Goal: Transaction & Acquisition: Purchase product/service

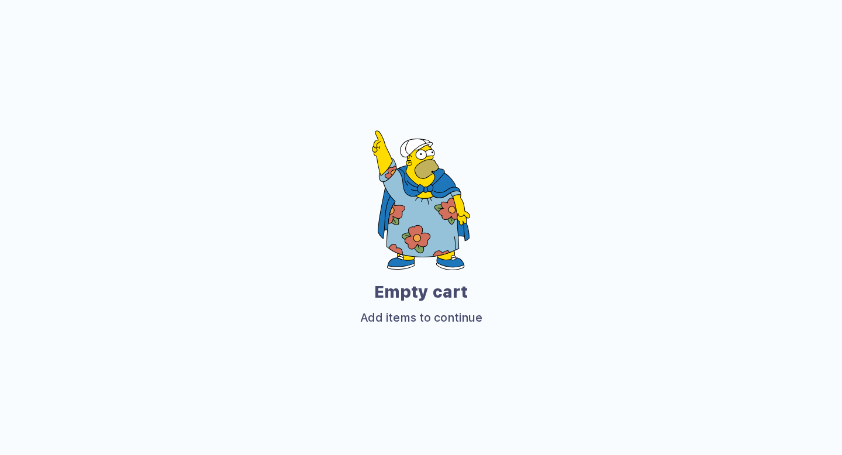
click at [336, 49] on div "Empty cart Add items to continue" at bounding box center [421, 228] width 842 height 457
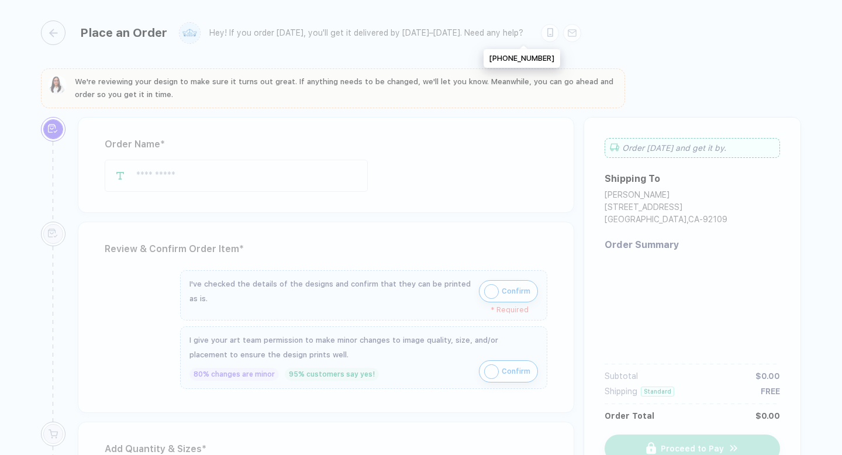
type input "**********"
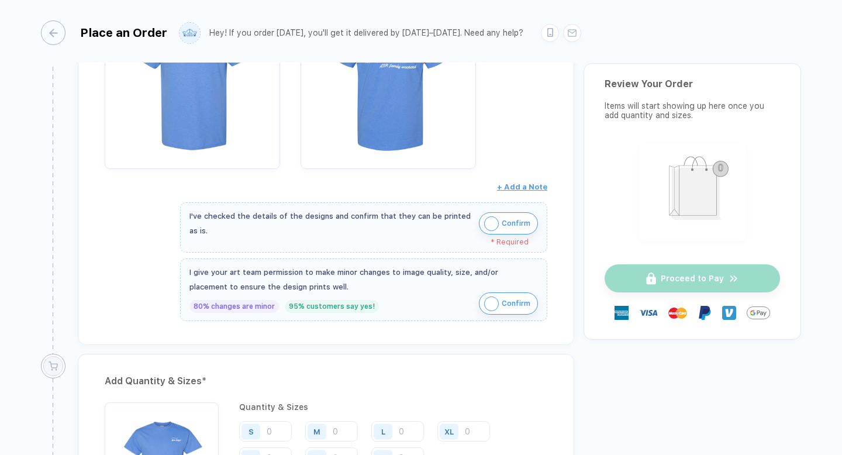
scroll to position [328, 0]
click at [484, 223] on img "button" at bounding box center [491, 223] width 15 height 15
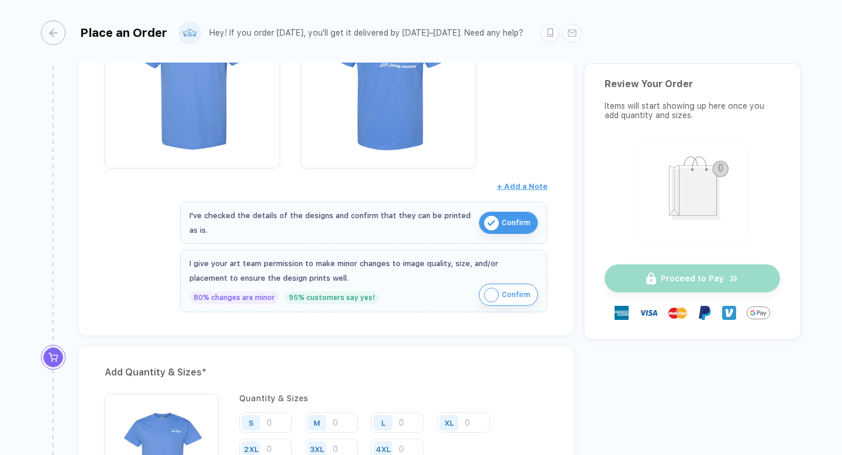
click at [488, 288] on img "button" at bounding box center [491, 295] width 15 height 15
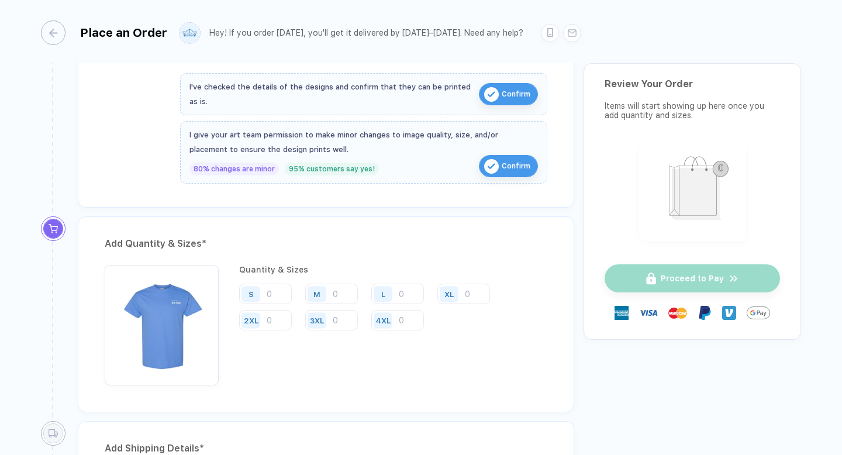
scroll to position [463, 0]
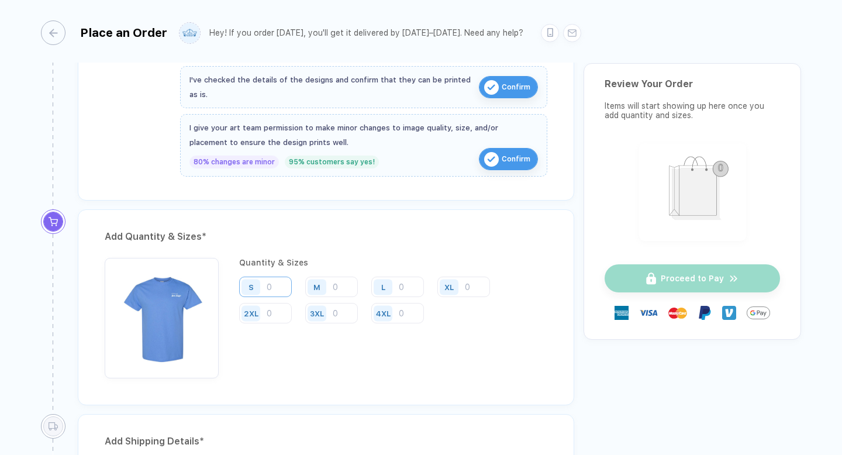
click at [277, 285] on input "number" at bounding box center [265, 287] width 53 height 20
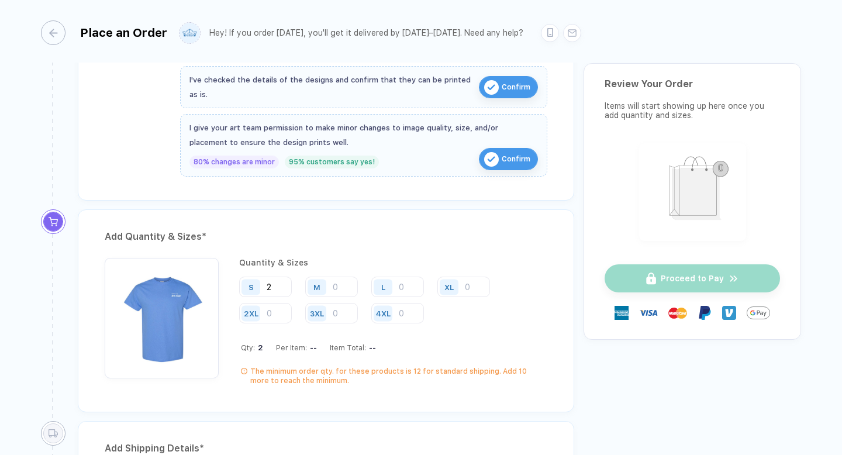
type input "2"
click at [344, 284] on input "number" at bounding box center [331, 287] width 53 height 20
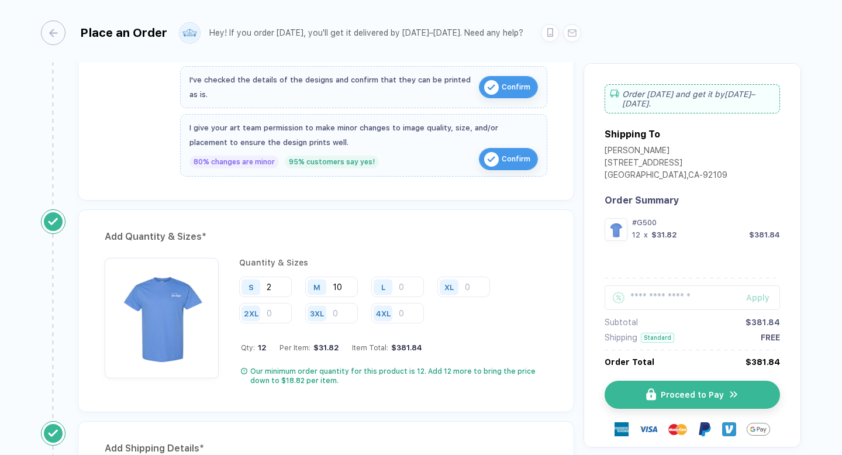
type input "10"
click at [397, 284] on div "L" at bounding box center [384, 287] width 27 height 20
click at [405, 284] on input "number" at bounding box center [397, 287] width 53 height 20
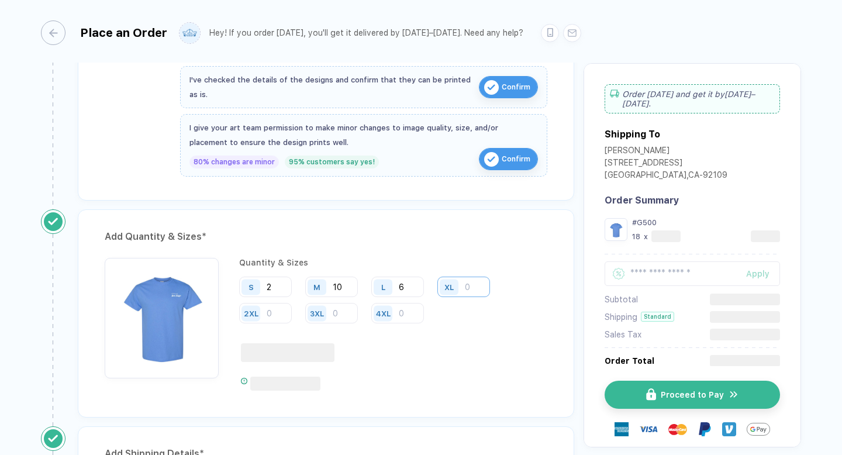
type input "6"
click at [469, 288] on input "number" at bounding box center [464, 287] width 53 height 20
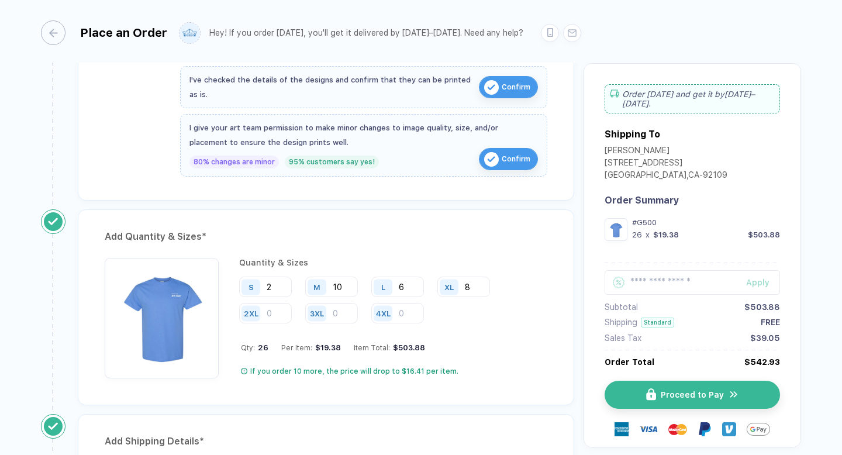
type input "8"
click at [266, 309] on div "2XL" at bounding box center [252, 313] width 27 height 20
click at [275, 309] on input "number" at bounding box center [265, 313] width 53 height 20
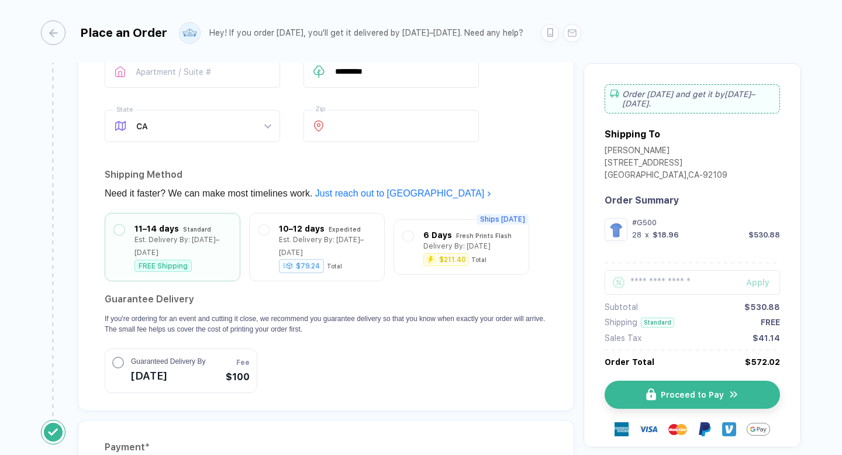
scroll to position [934, 0]
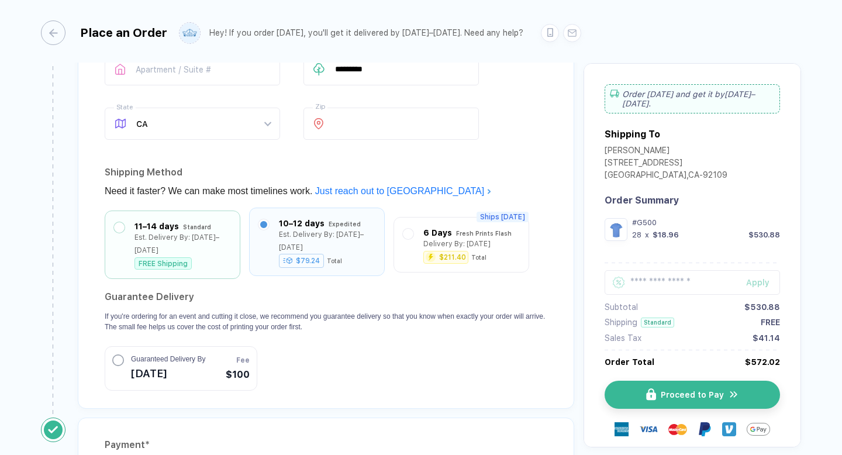
type input "2"
click at [260, 219] on label at bounding box center [264, 224] width 11 height 11
click at [120, 226] on label at bounding box center [119, 224] width 11 height 11
click at [264, 223] on label at bounding box center [264, 224] width 11 height 11
click at [121, 232] on div at bounding box center [119, 242] width 11 height 50
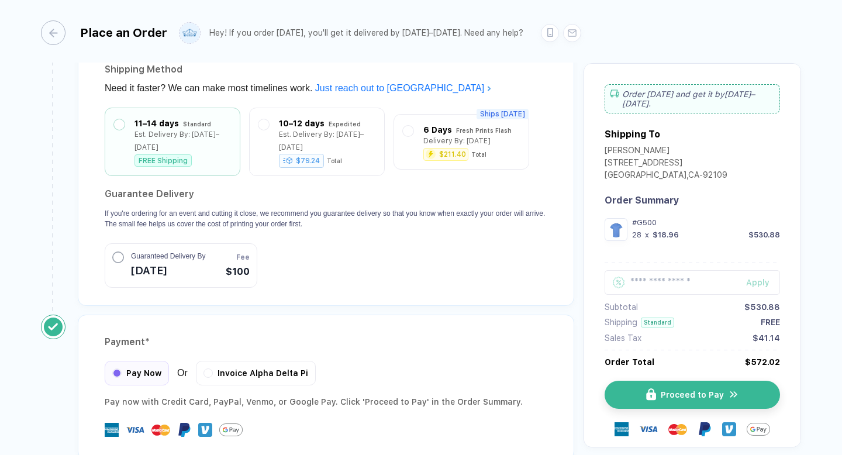
scroll to position [1036, 0]
click at [263, 121] on label at bounding box center [264, 123] width 11 height 11
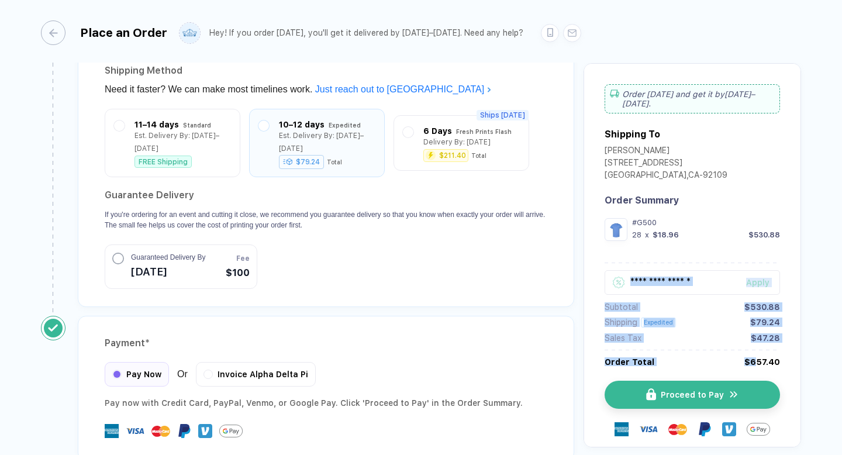
drag, startPoint x: 779, startPoint y: 362, endPoint x: 756, endPoint y: 360, distance: 23.4
click at [755, 360] on div "Order [DATE] and get it by [DATE]–[DATE] . Shipping To [PERSON_NAME] [STREET_AD…" at bounding box center [693, 255] width 218 height 384
click at [756, 360] on div "$657.40" at bounding box center [763, 361] width 36 height 9
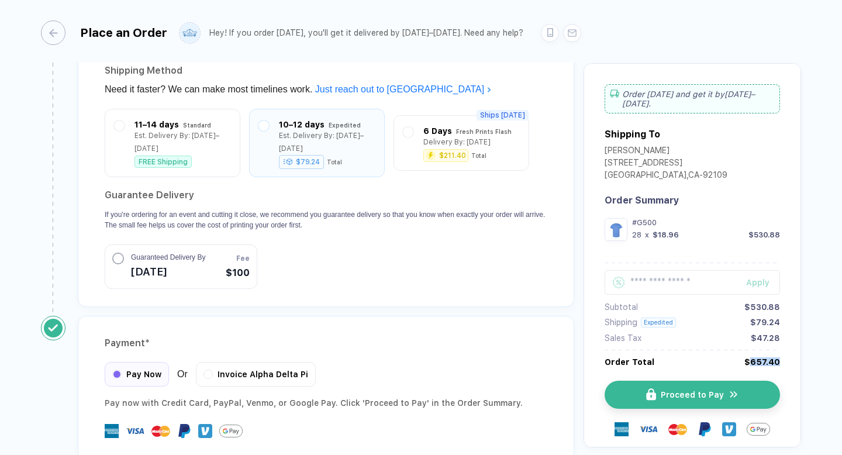
click at [756, 360] on div "$657.40" at bounding box center [763, 361] width 36 height 9
click at [759, 280] on div "Apply" at bounding box center [763, 282] width 34 height 9
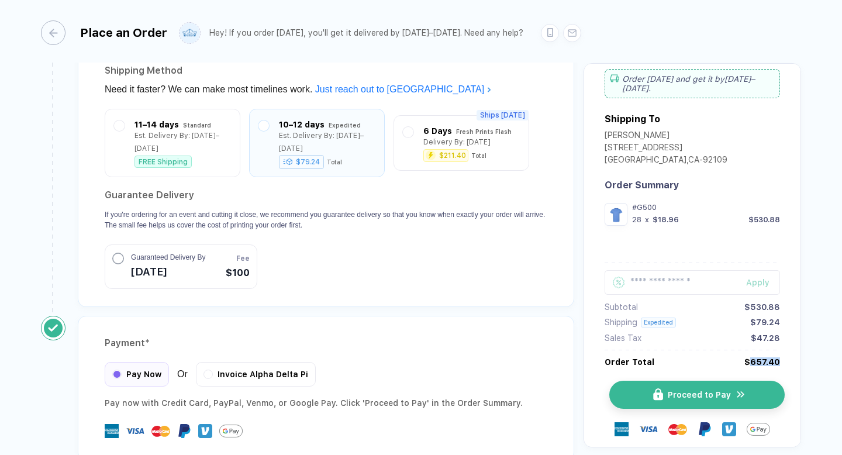
click at [683, 393] on span "Proceed to Pay" at bounding box center [699, 394] width 63 height 9
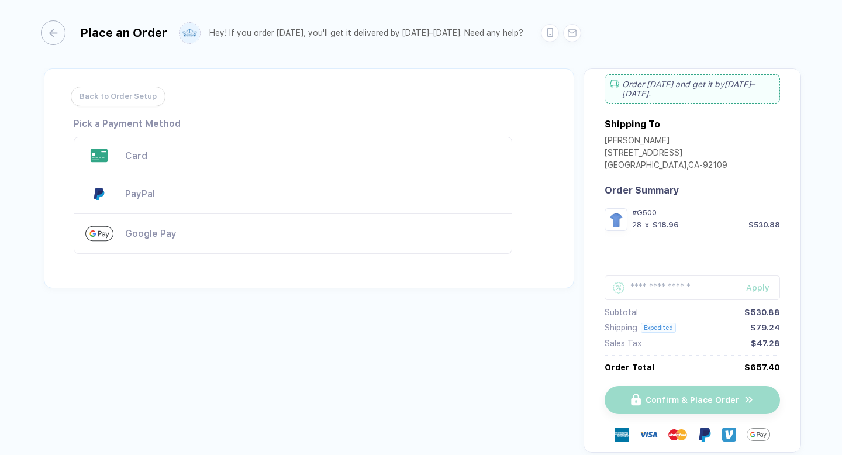
click at [409, 180] on div "PayPal" at bounding box center [293, 194] width 439 height 40
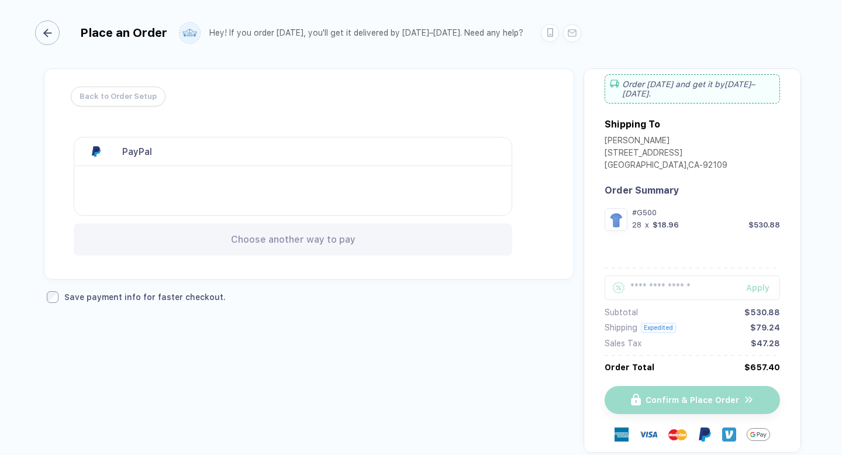
click at [58, 30] on div "button" at bounding box center [47, 32] width 25 height 25
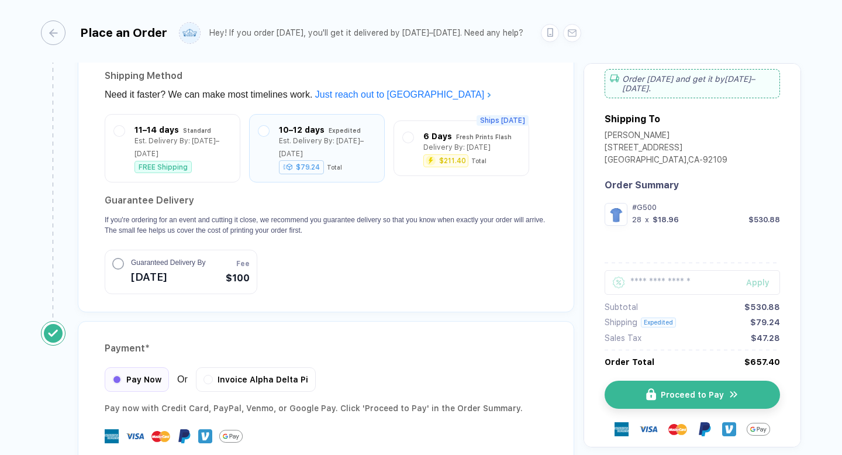
scroll to position [1099, 0]
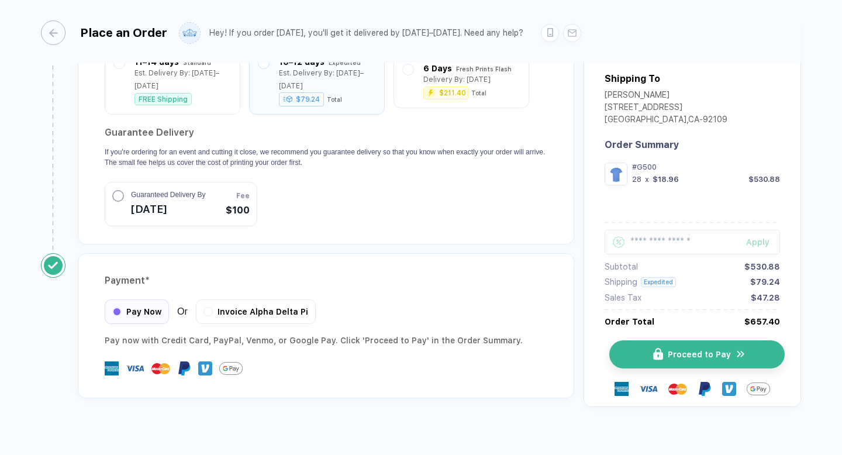
click at [642, 340] on button "Proceed to Pay" at bounding box center [697, 354] width 175 height 28
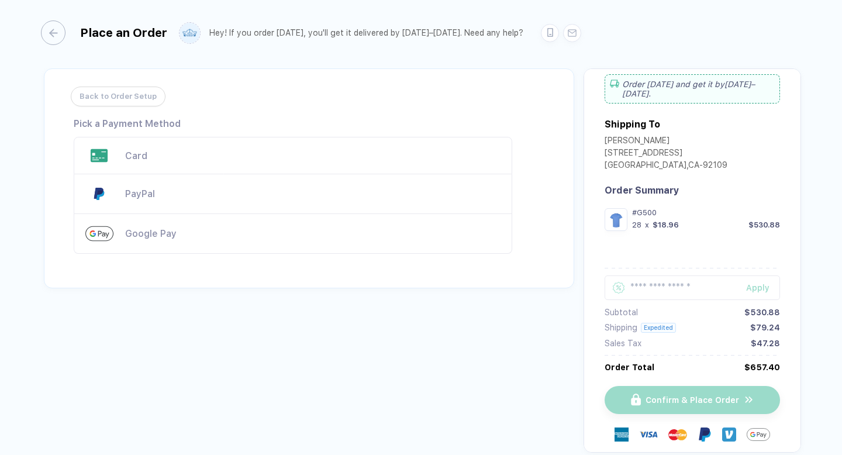
click at [235, 159] on div "Card" at bounding box center [313, 155] width 376 height 11
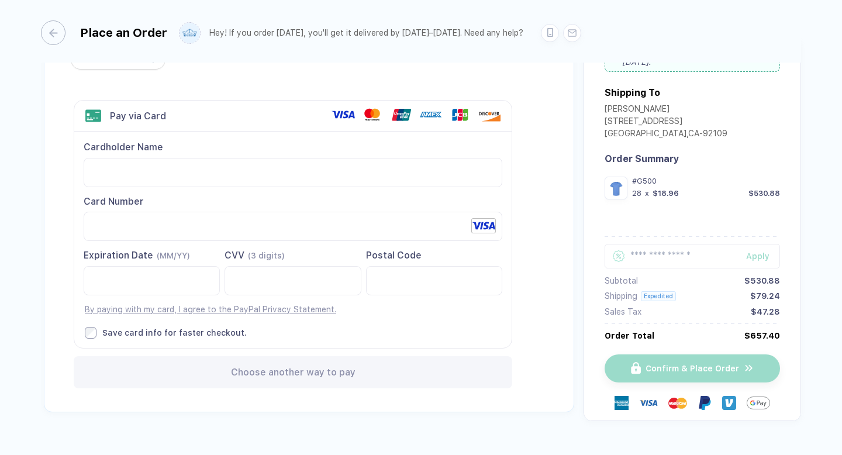
scroll to position [39, 0]
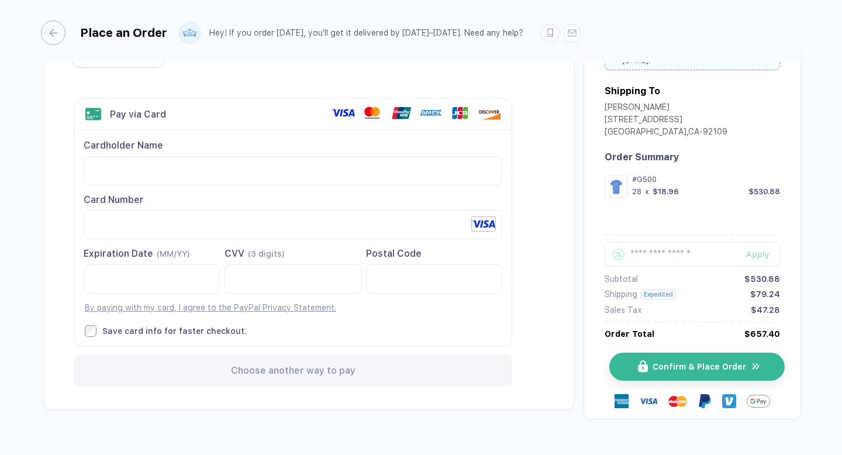
click at [646, 365] on button "Confirm & Place Order" at bounding box center [697, 367] width 175 height 28
